Goal: Transaction & Acquisition: Purchase product/service

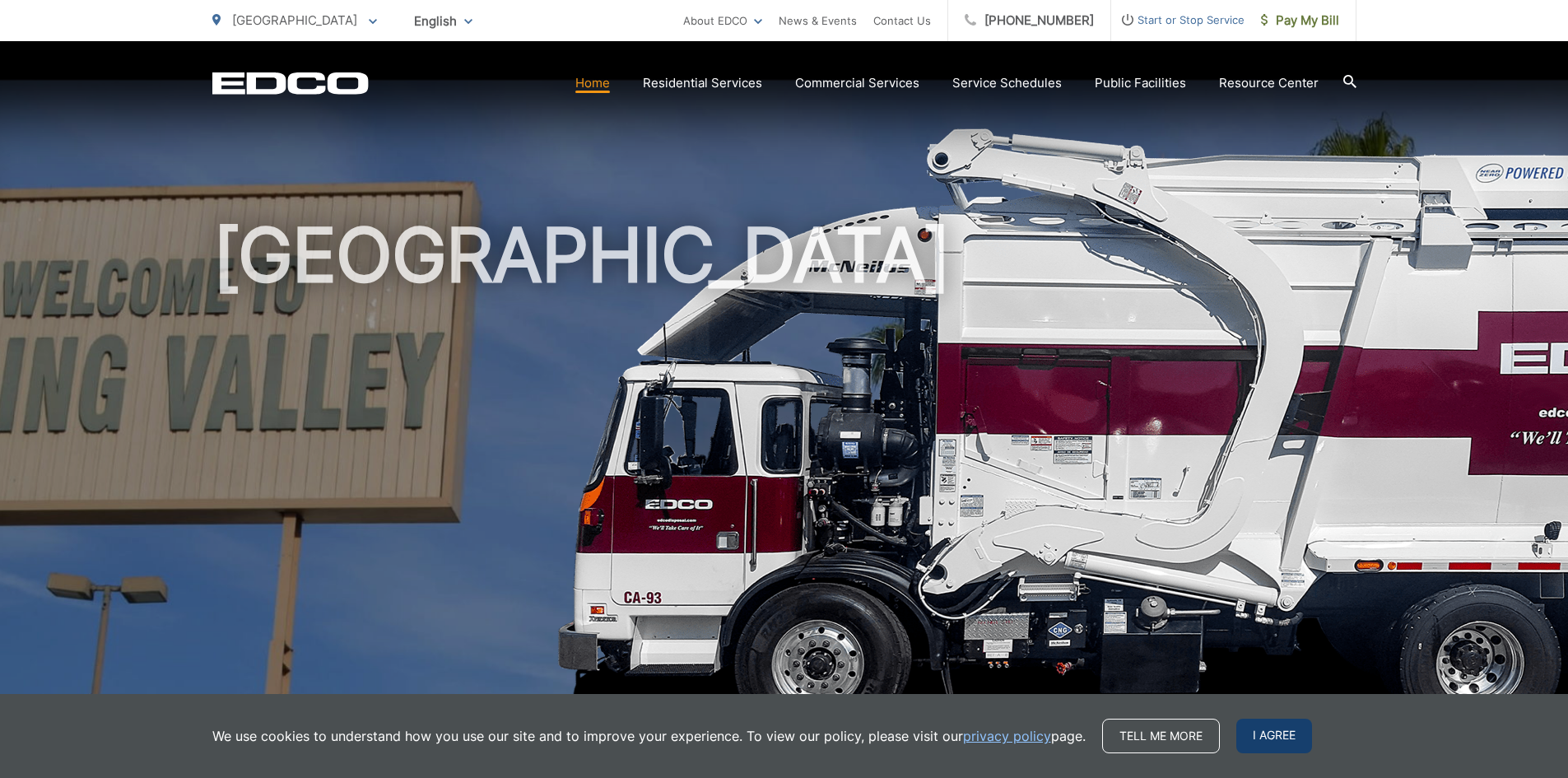
click at [1266, 731] on span "I agree" at bounding box center [1274, 736] width 76 height 35
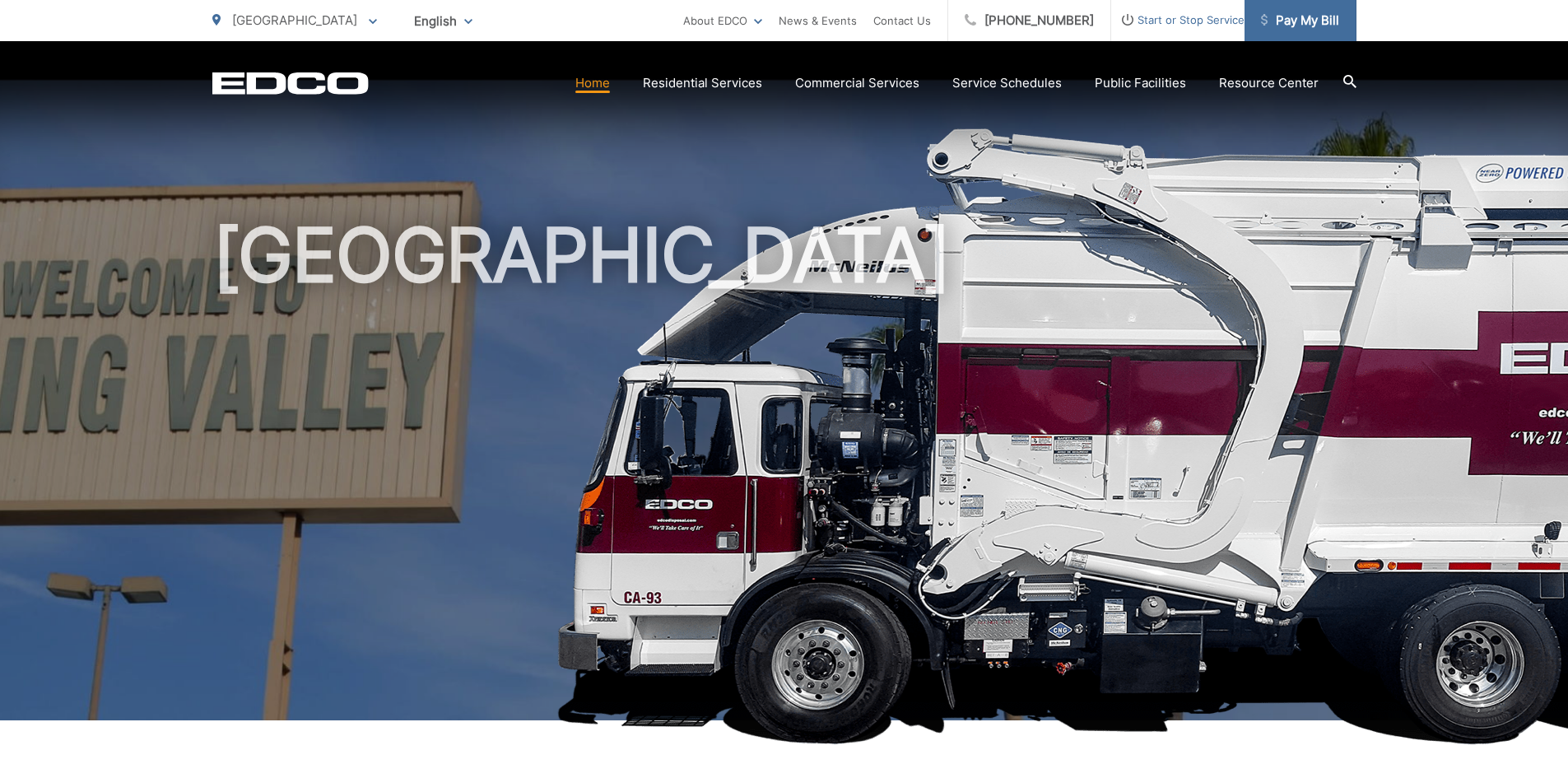
click at [1295, 14] on span "Pay My Bill" at bounding box center [1300, 20] width 79 height 20
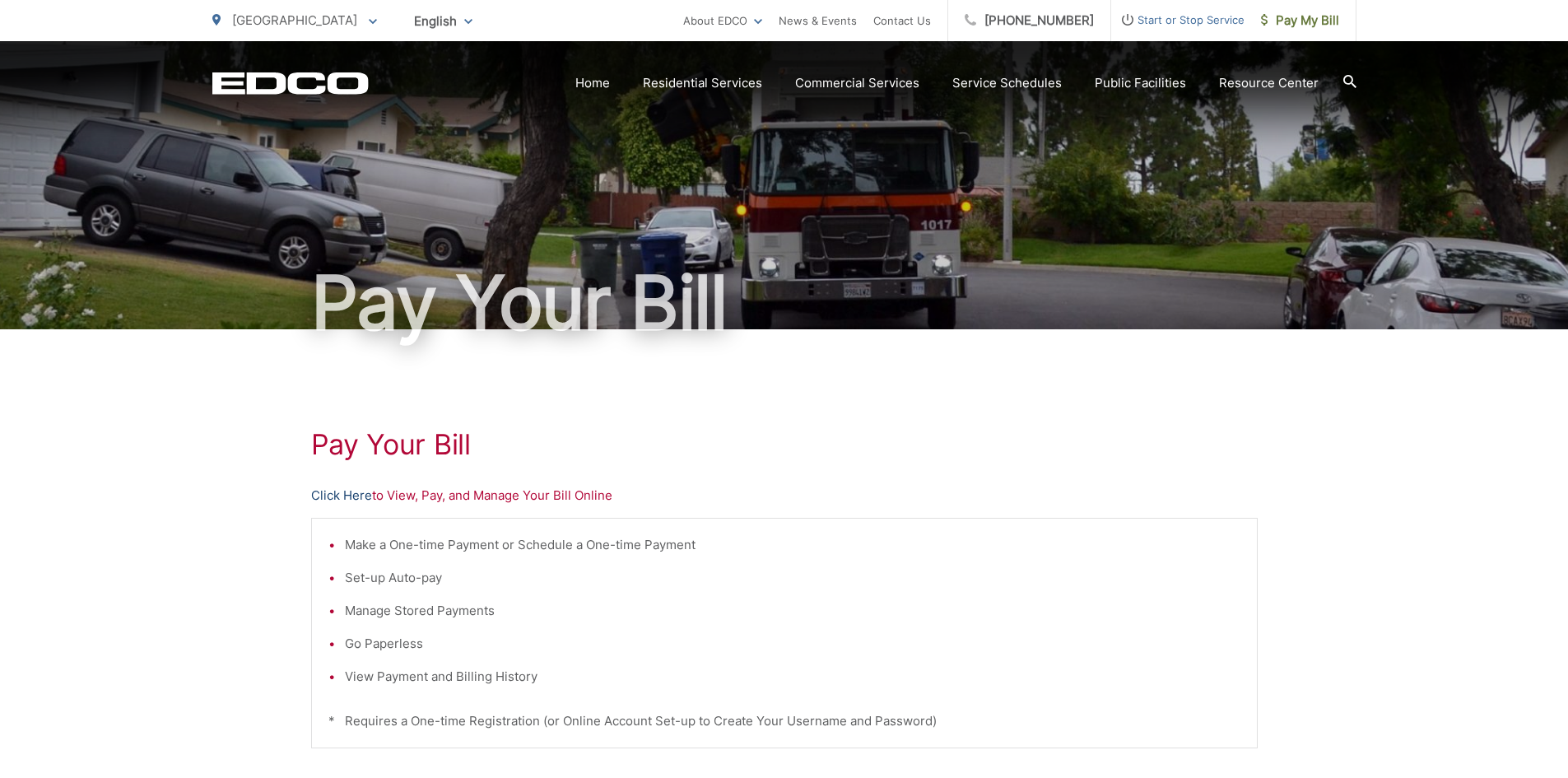
click at [337, 495] on link "Click Here" at bounding box center [341, 495] width 60 height 20
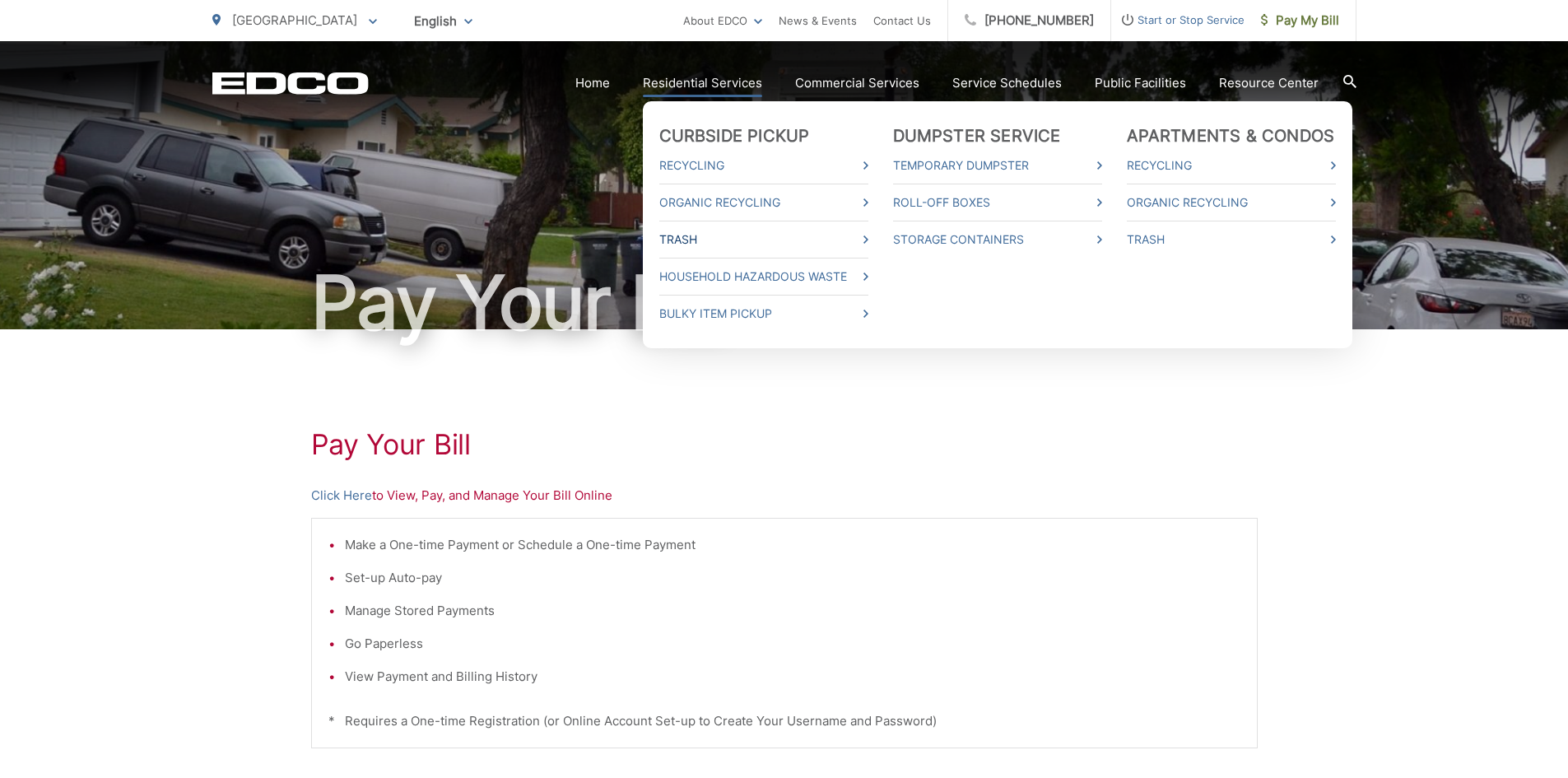
click at [710, 241] on link "Trash" at bounding box center [764, 239] width 209 height 20
